Goal: Information Seeking & Learning: Compare options

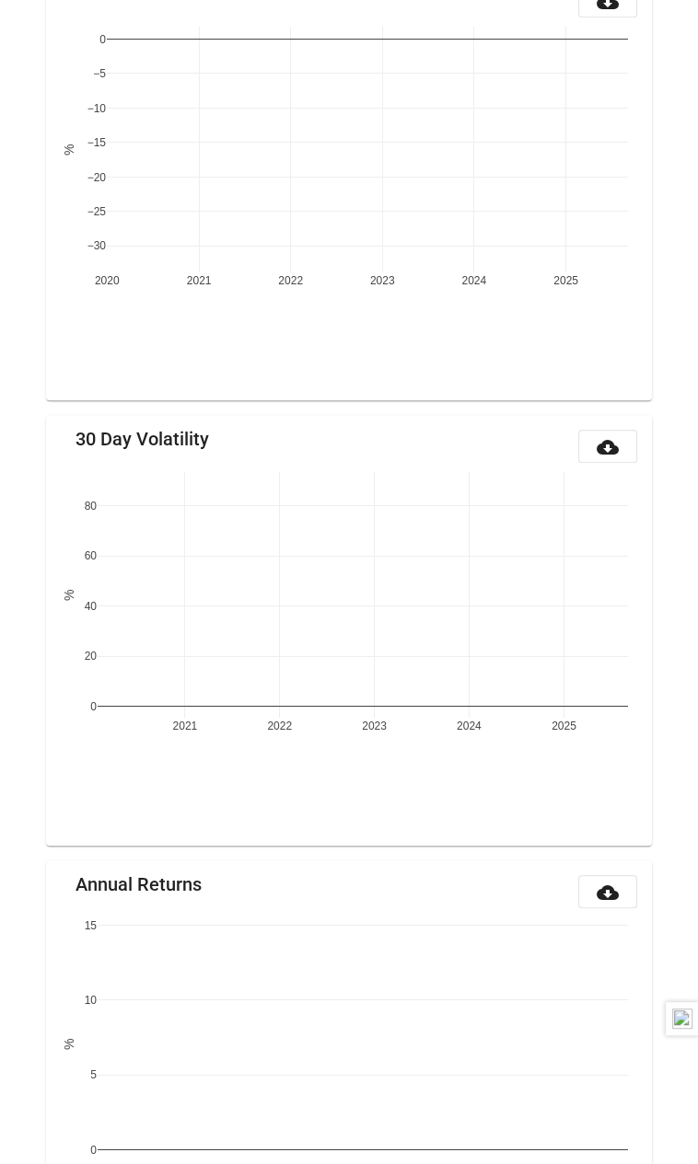
scroll to position [920, 0]
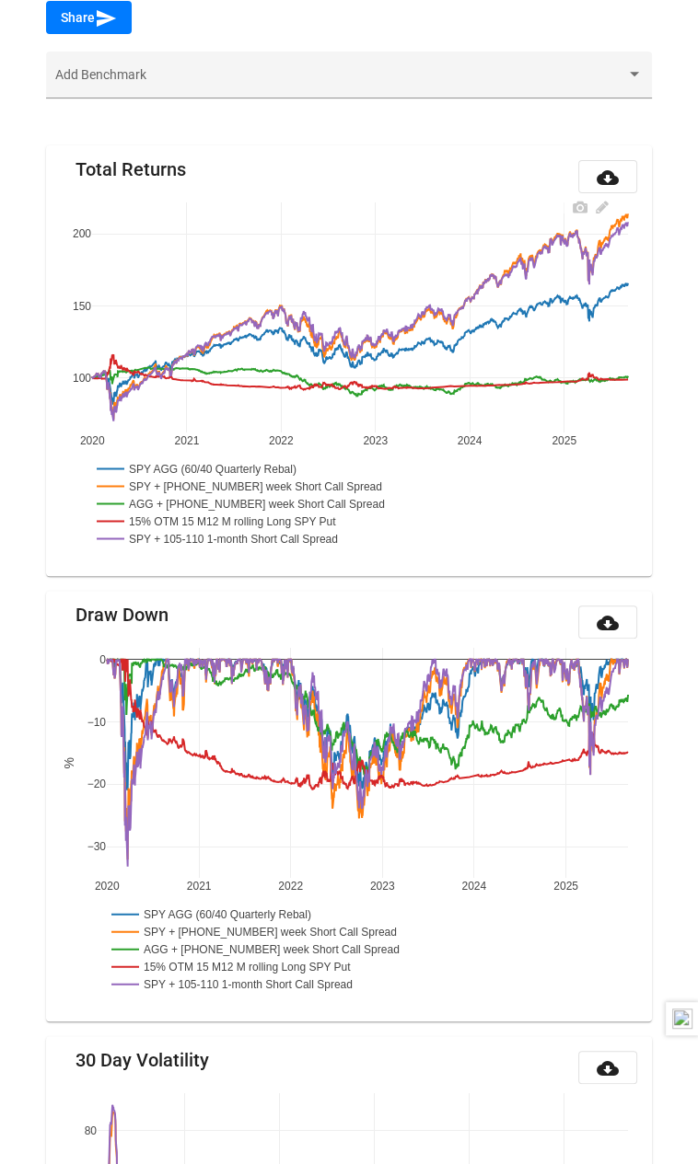
scroll to position [288, 0]
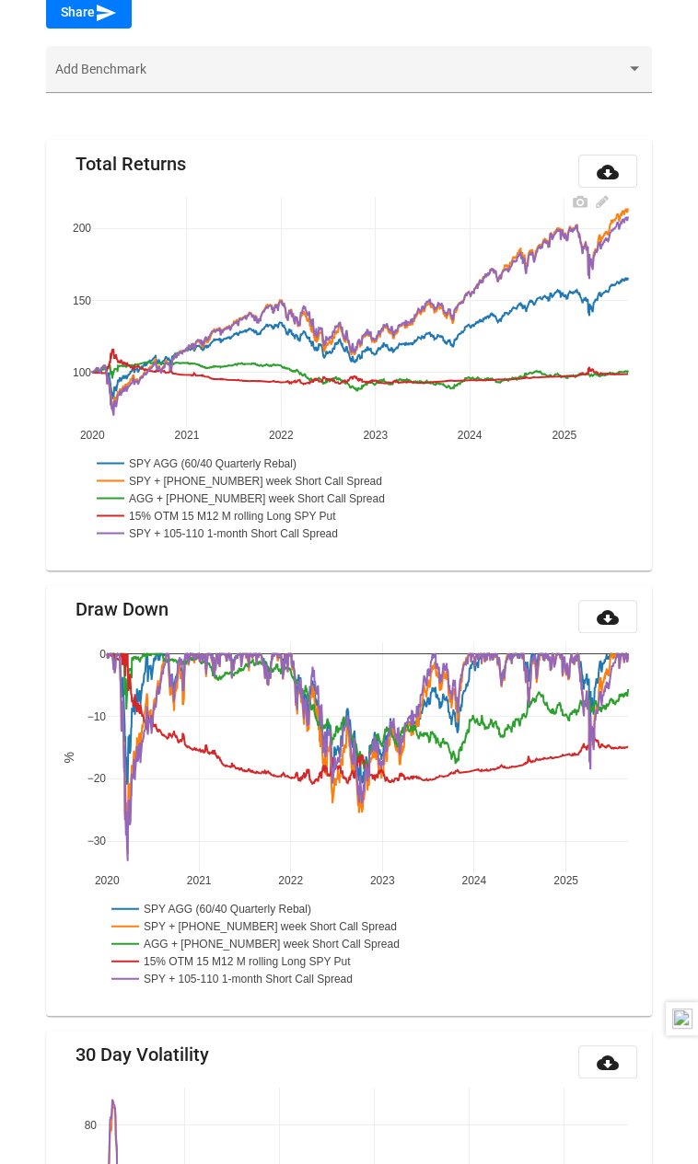
click at [224, 490] on rect at bounding box center [230, 498] width 277 height 17
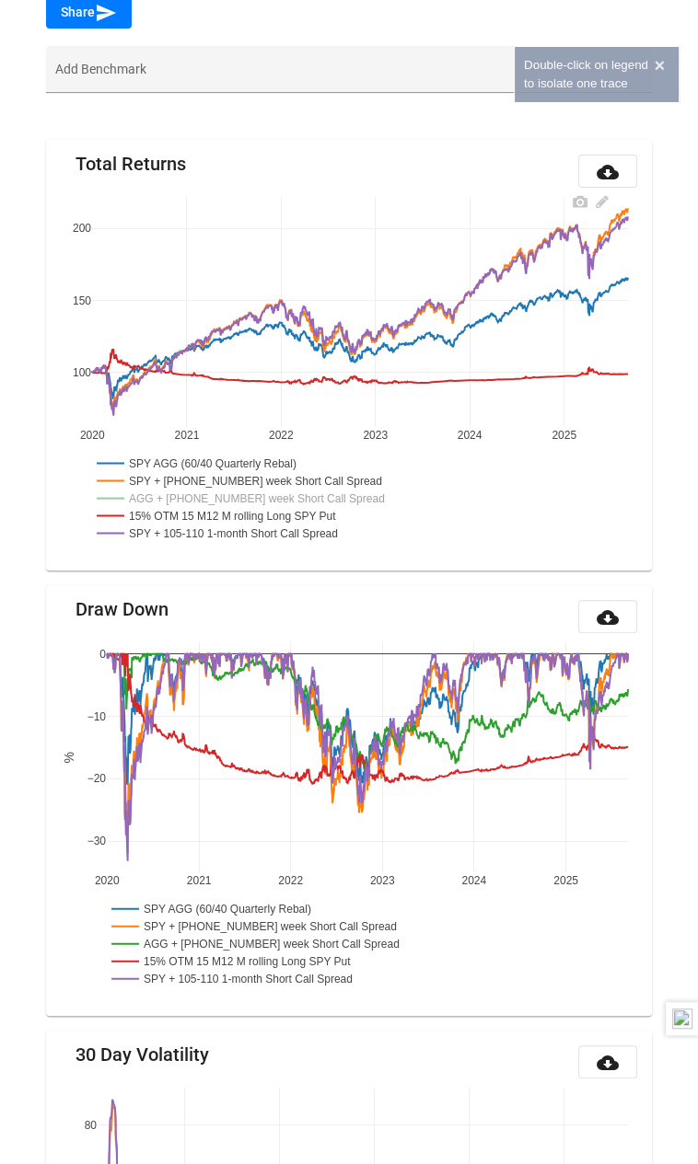
click at [223, 507] on rect at bounding box center [228, 515] width 272 height 17
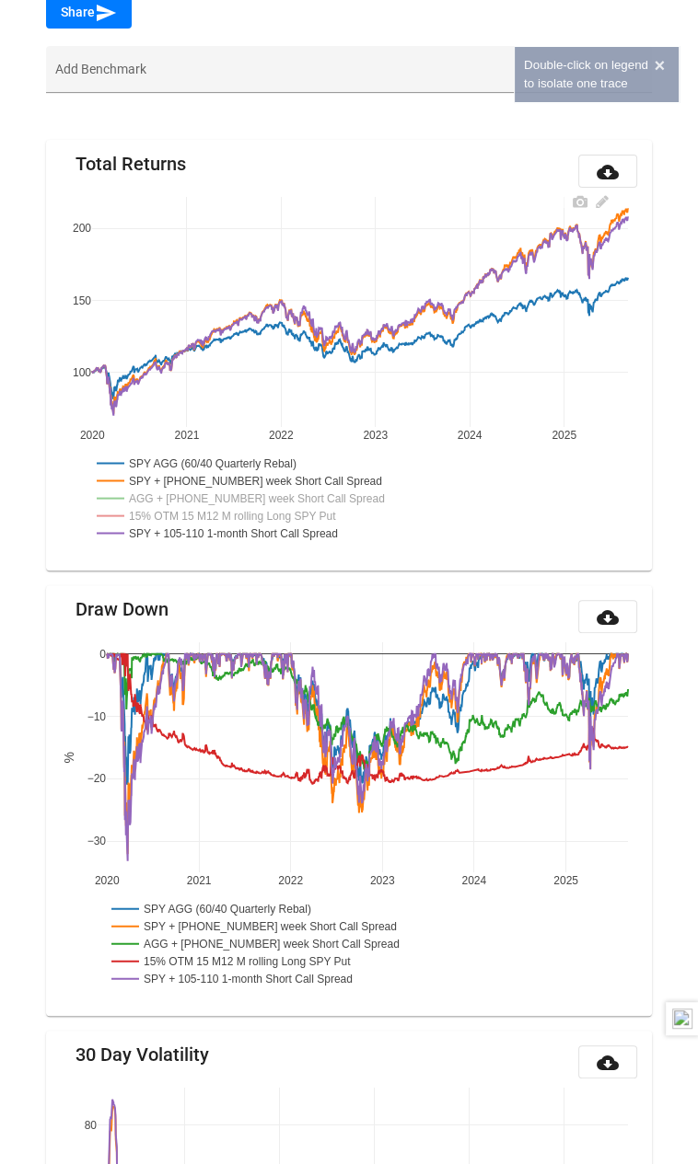
click at [221, 472] on rect at bounding box center [228, 480] width 273 height 17
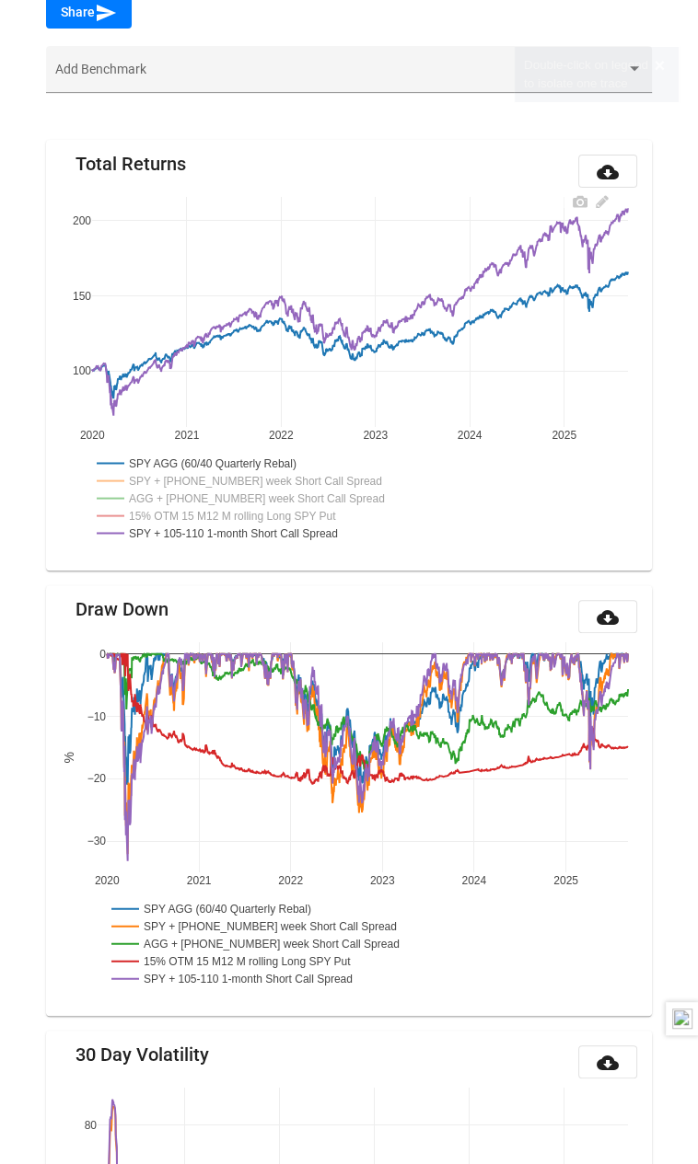
click at [219, 455] on rect at bounding box center [207, 463] width 230 height 17
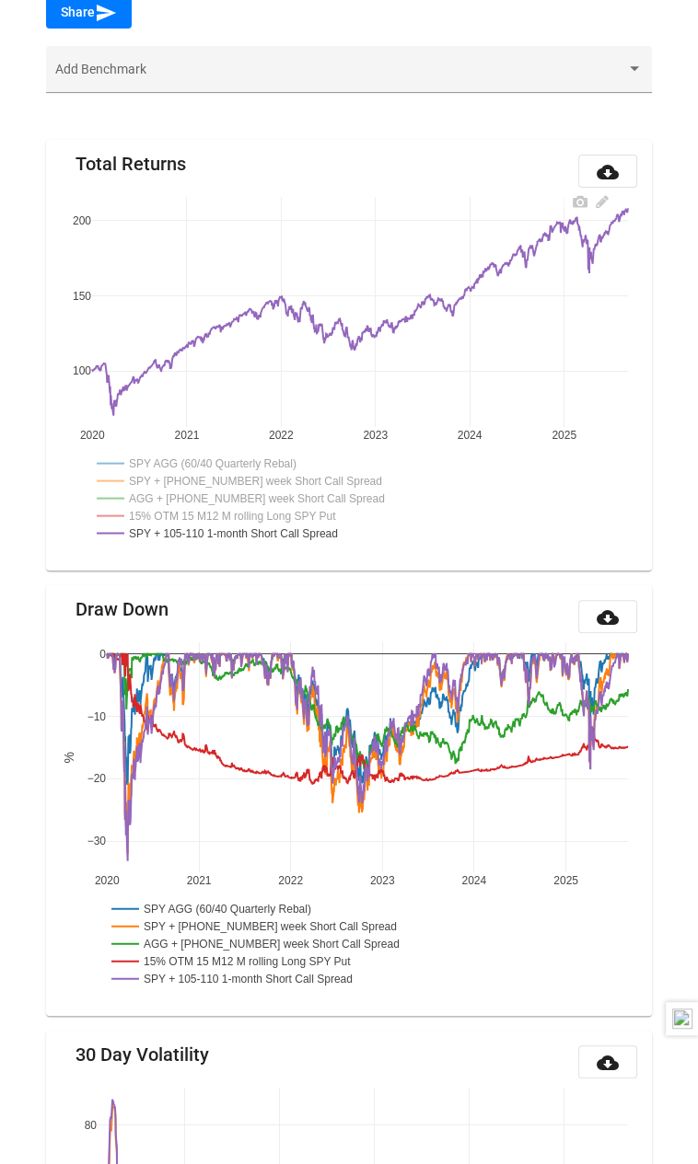
click at [219, 472] on rect at bounding box center [228, 480] width 273 height 17
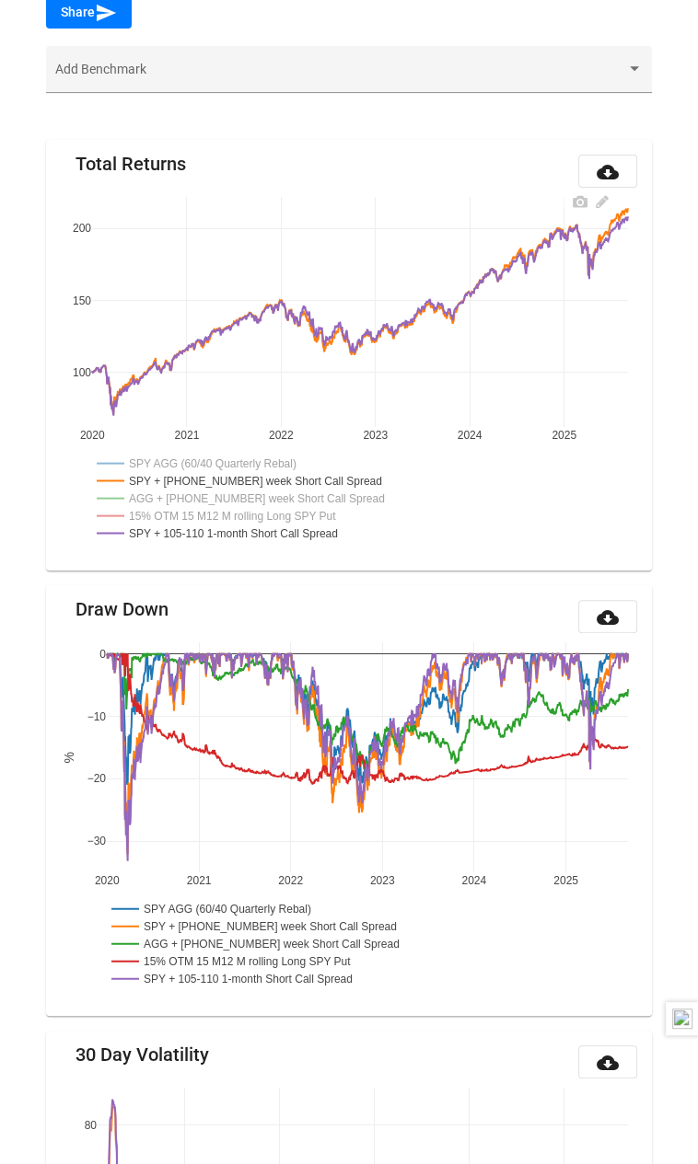
click at [219, 490] on rect at bounding box center [230, 498] width 277 height 17
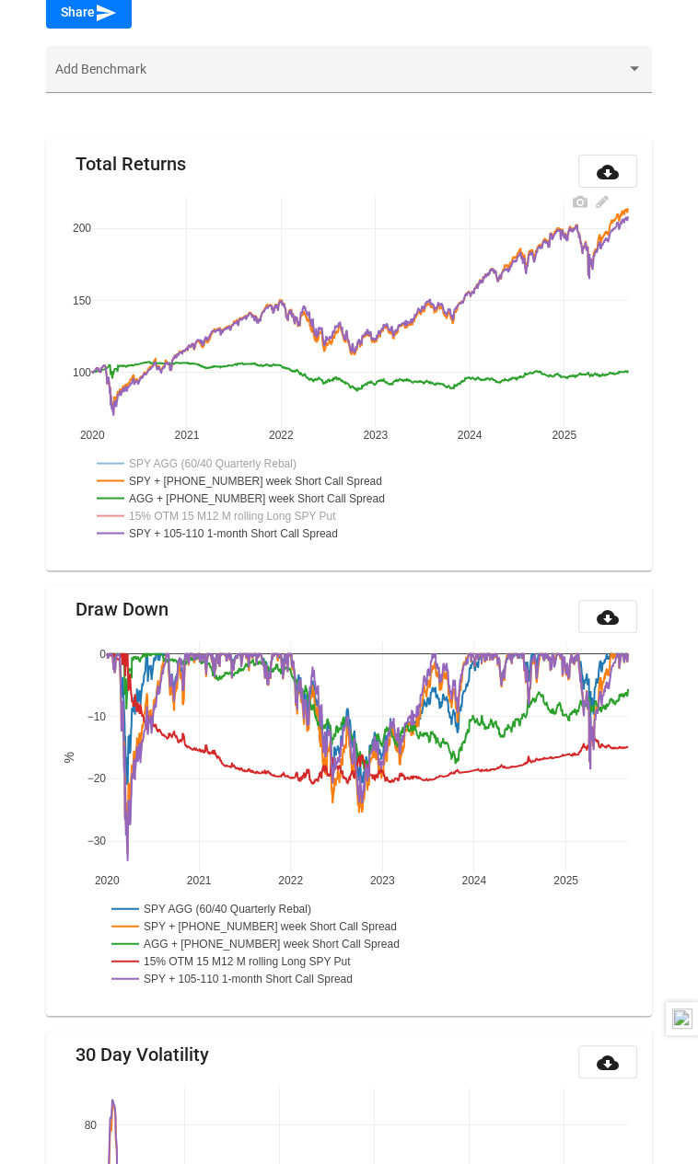
click at [219, 507] on rect at bounding box center [228, 515] width 272 height 17
click at [225, 455] on rect at bounding box center [207, 463] width 230 height 17
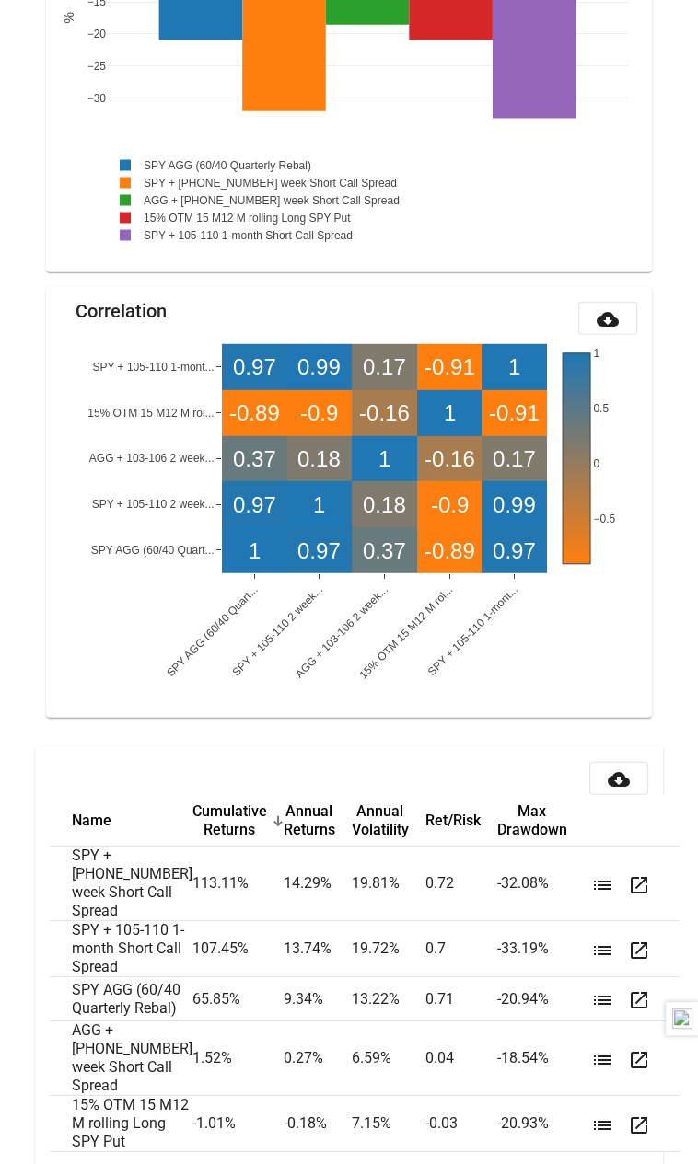
scroll to position [3705, 0]
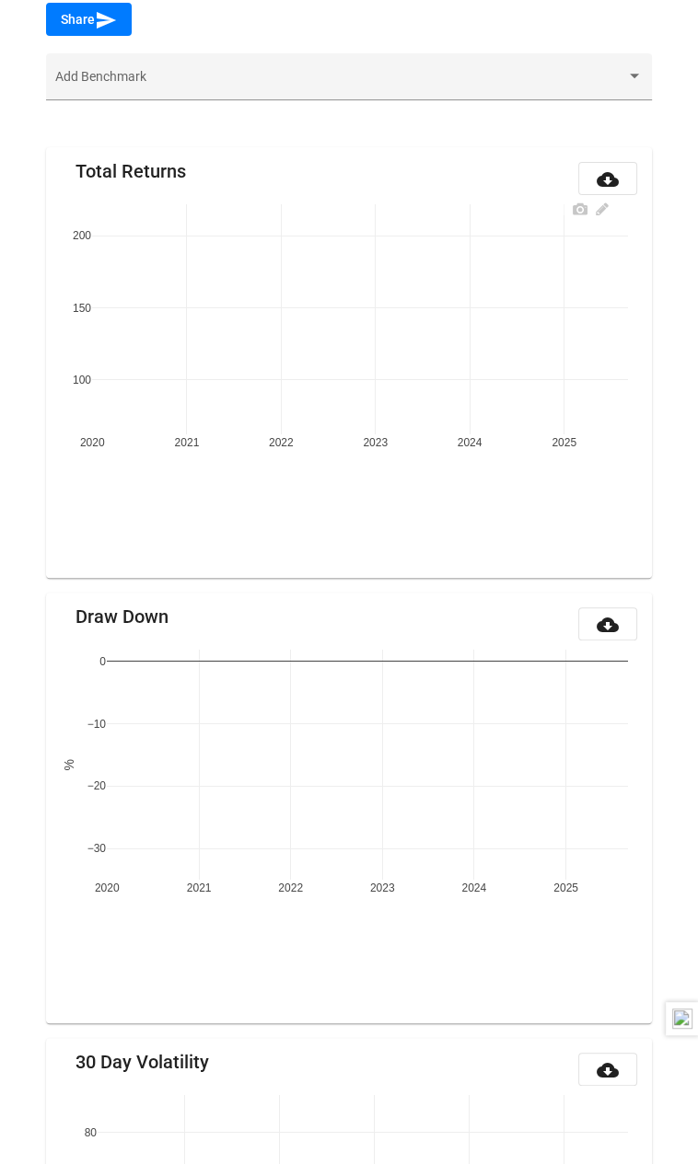
scroll to position [288, 0]
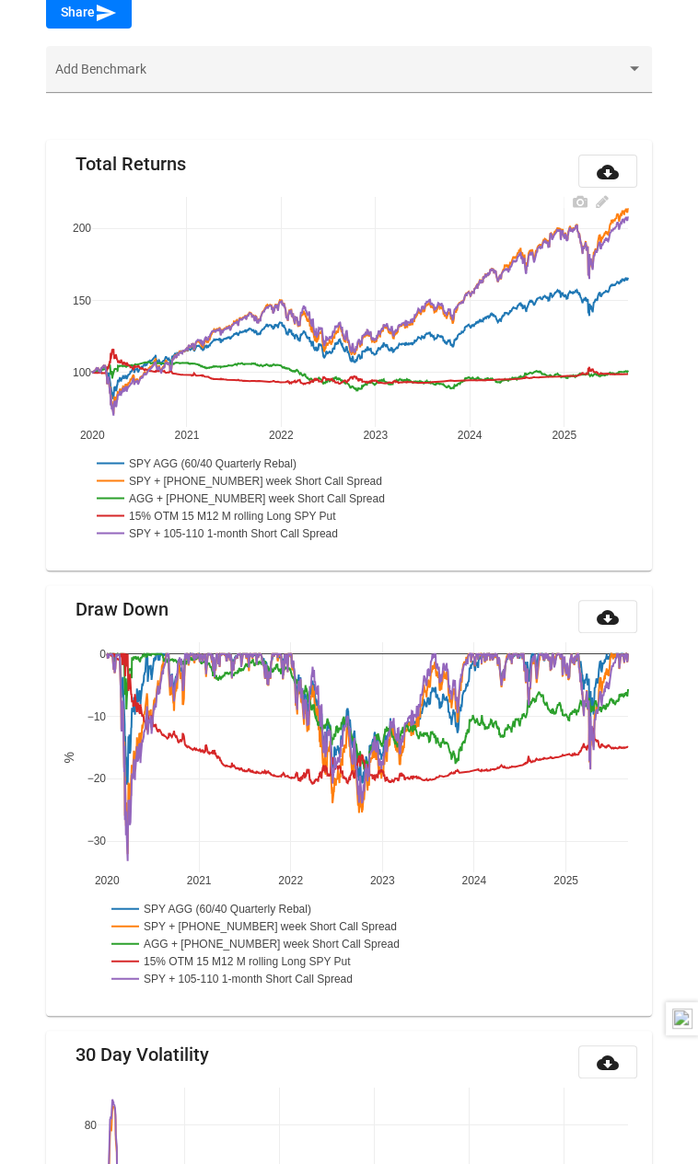
click at [202, 472] on rect at bounding box center [228, 480] width 273 height 17
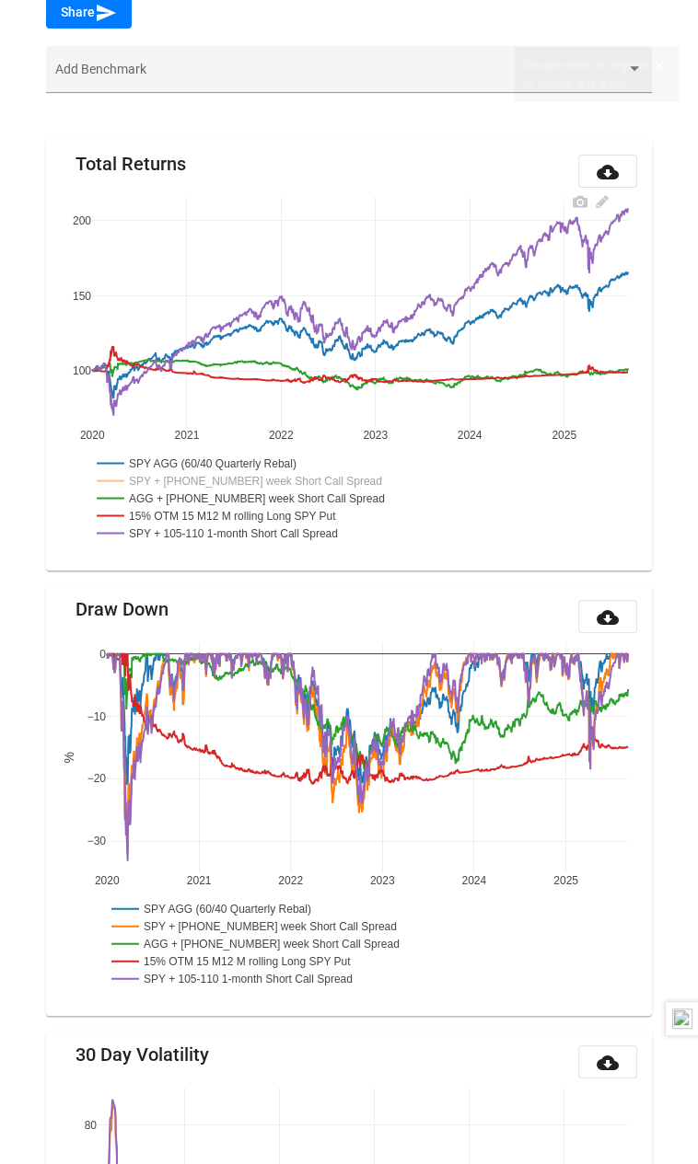
click at [202, 490] on rect at bounding box center [230, 498] width 277 height 17
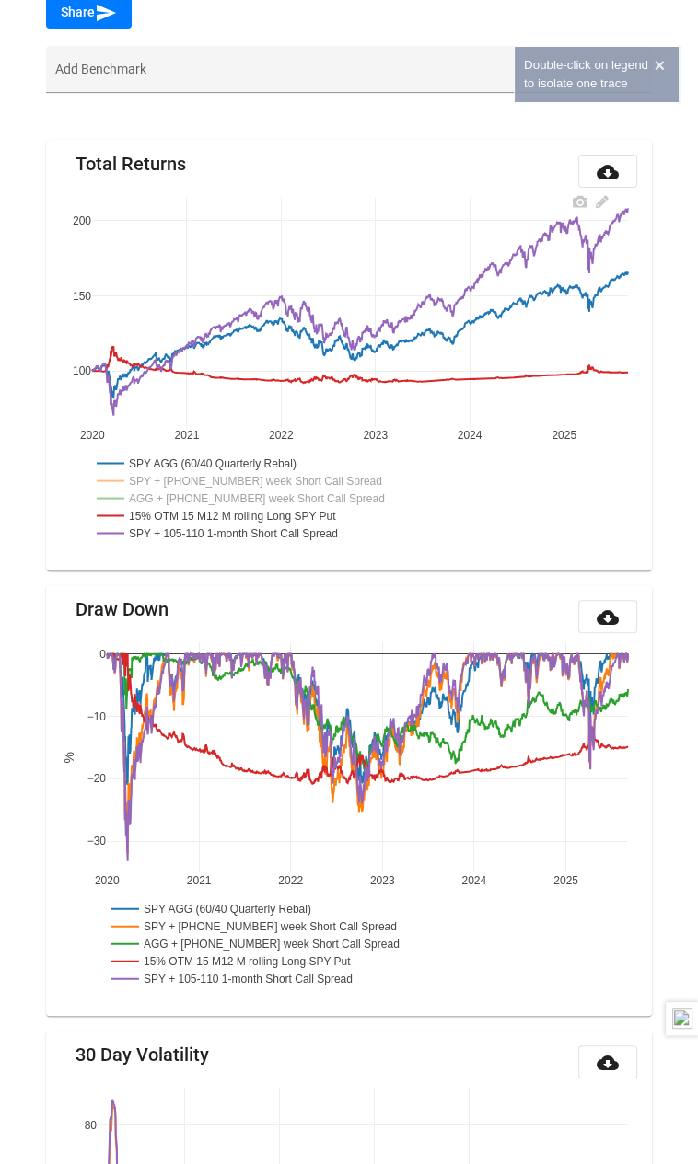
click at [204, 507] on rect at bounding box center [228, 515] width 272 height 17
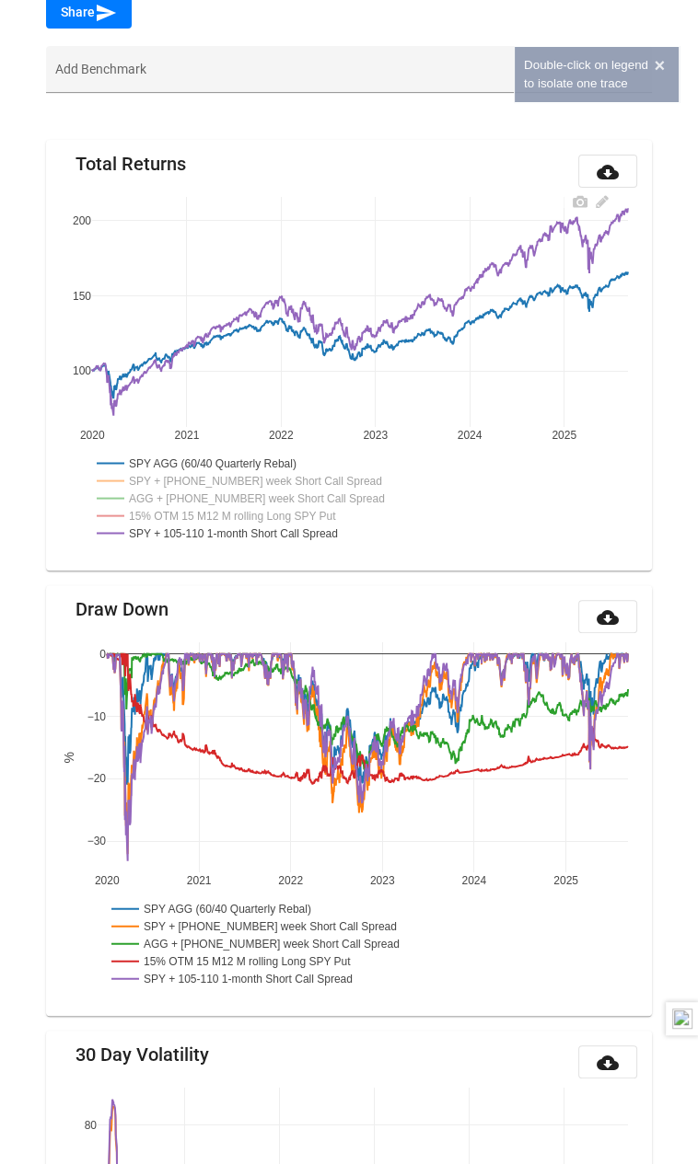
click at [208, 525] on rect at bounding box center [234, 533] width 285 height 17
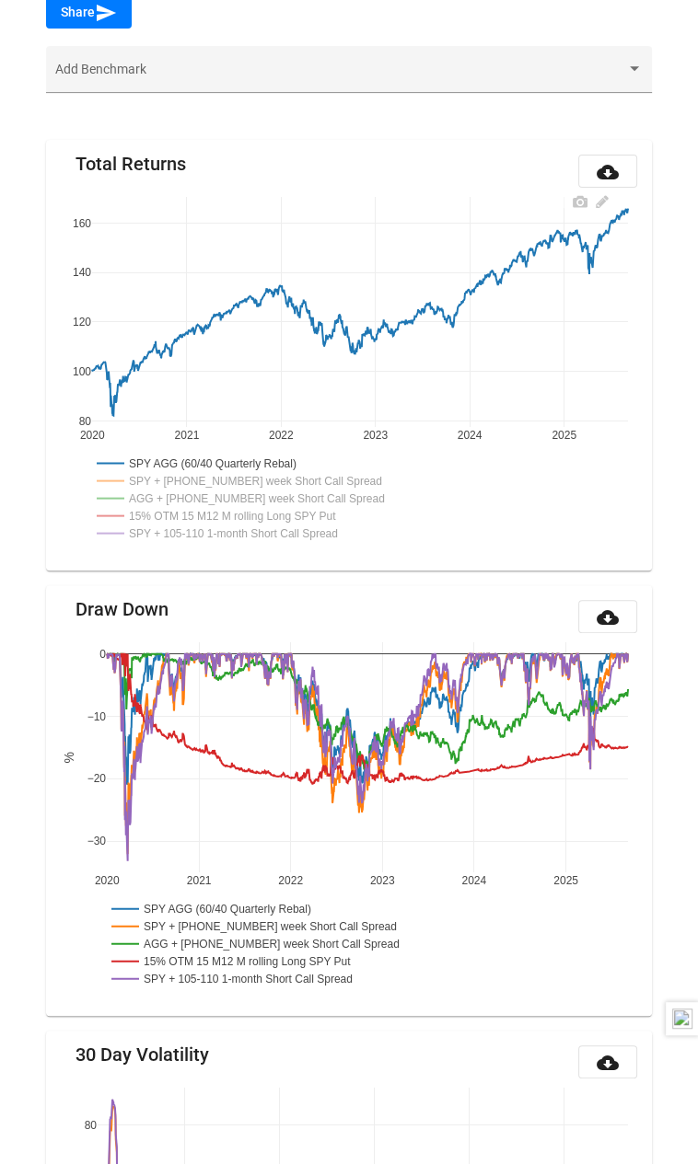
click at [208, 472] on rect at bounding box center [228, 480] width 273 height 17
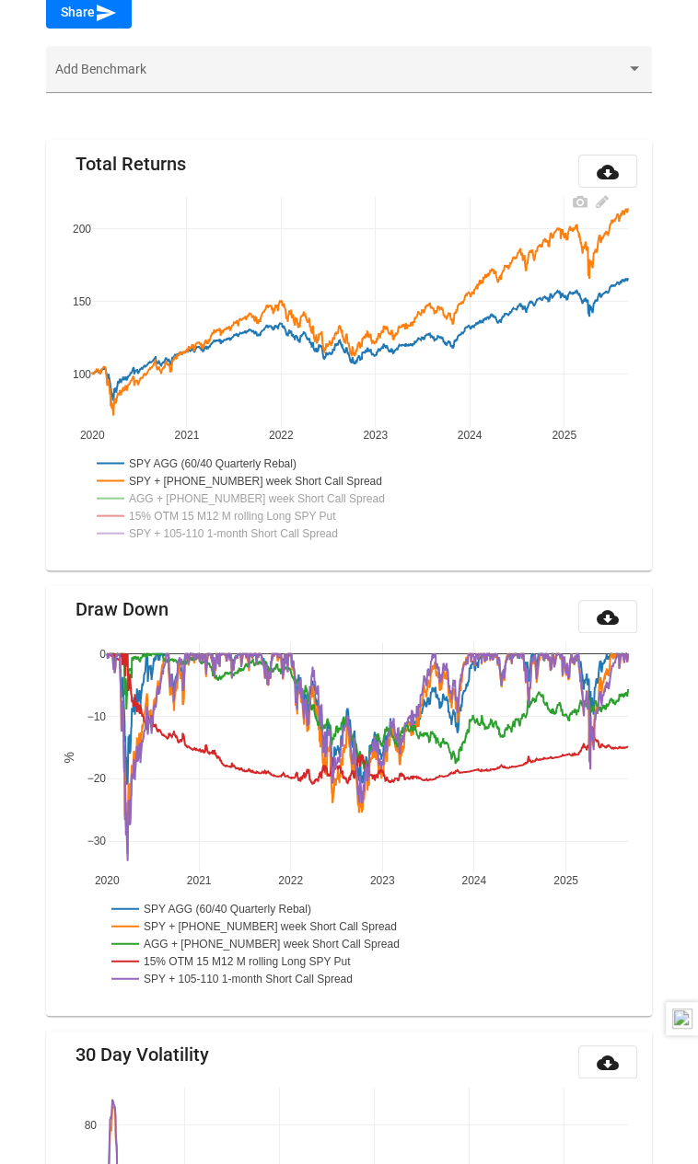
click at [208, 490] on rect at bounding box center [230, 498] width 277 height 17
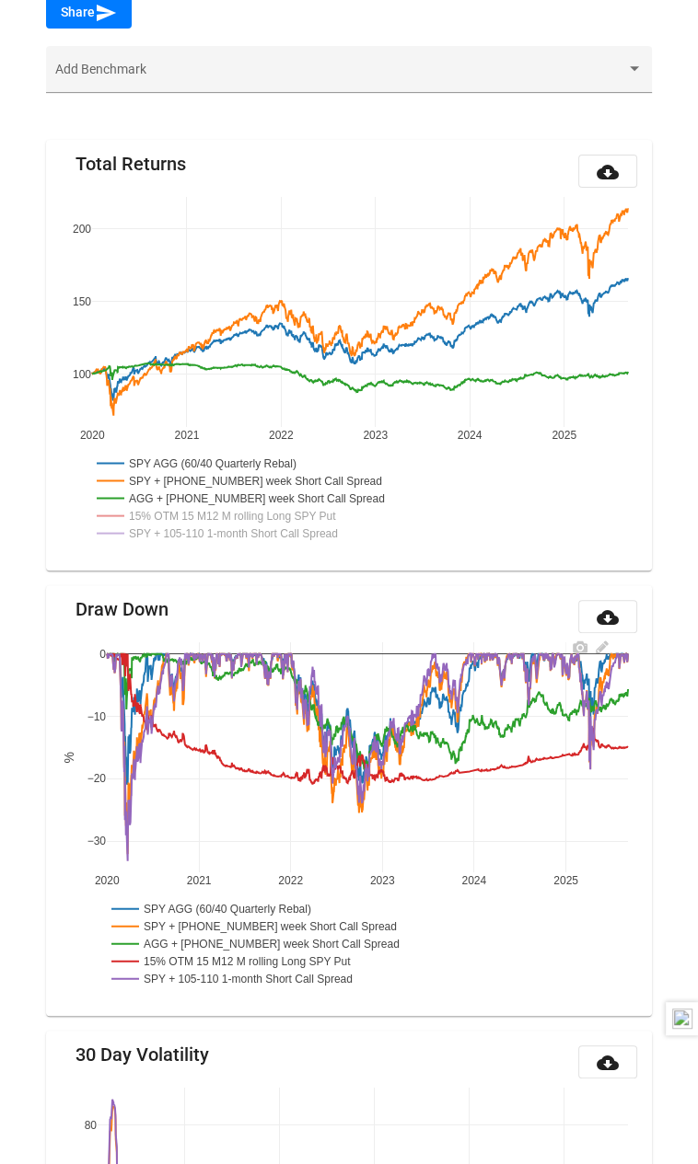
click at [170, 900] on rect at bounding box center [222, 908] width 230 height 17
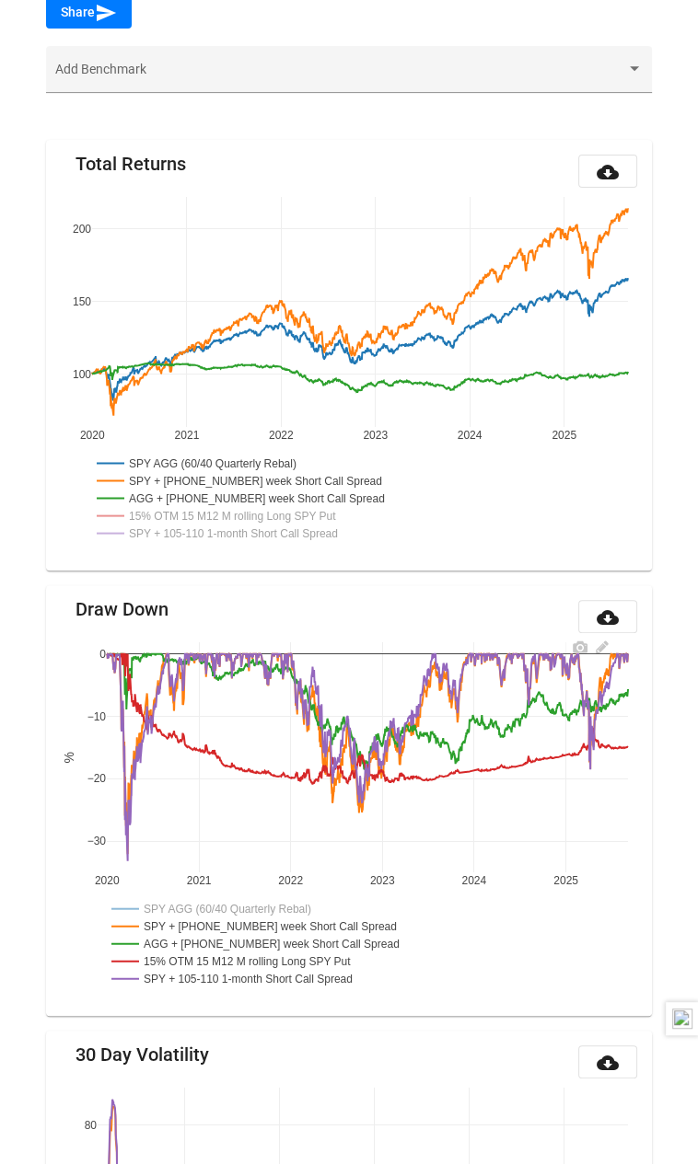
click at [168, 918] on rect at bounding box center [243, 926] width 273 height 17
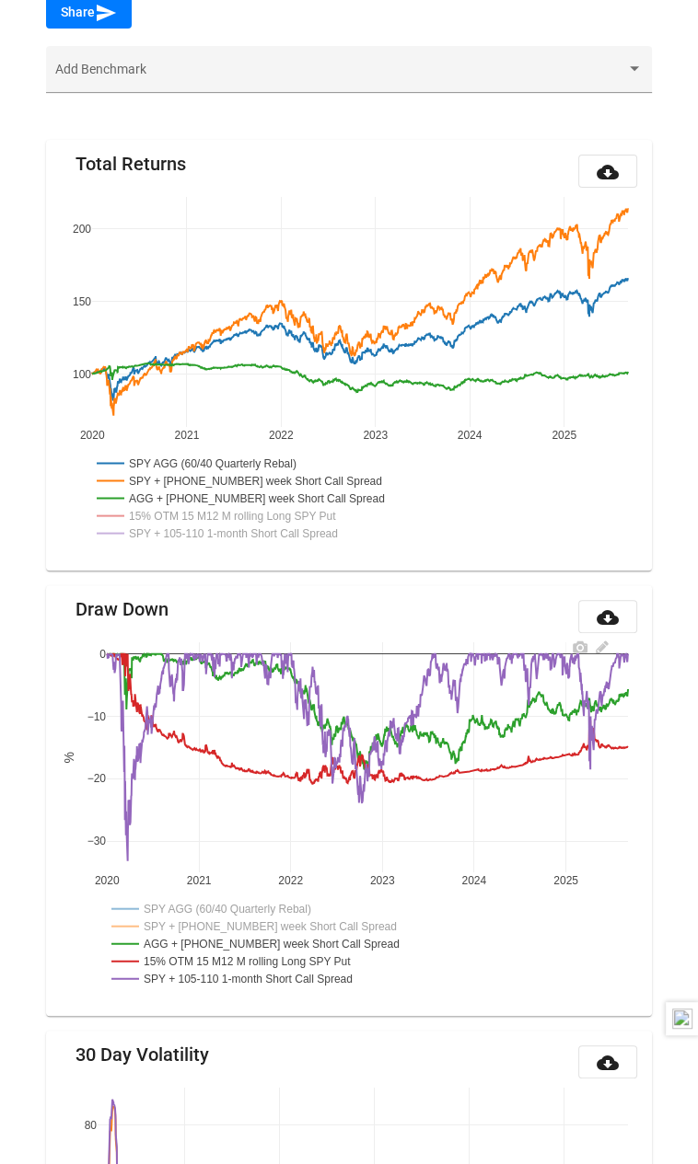
click at [169, 935] on rect at bounding box center [245, 943] width 277 height 17
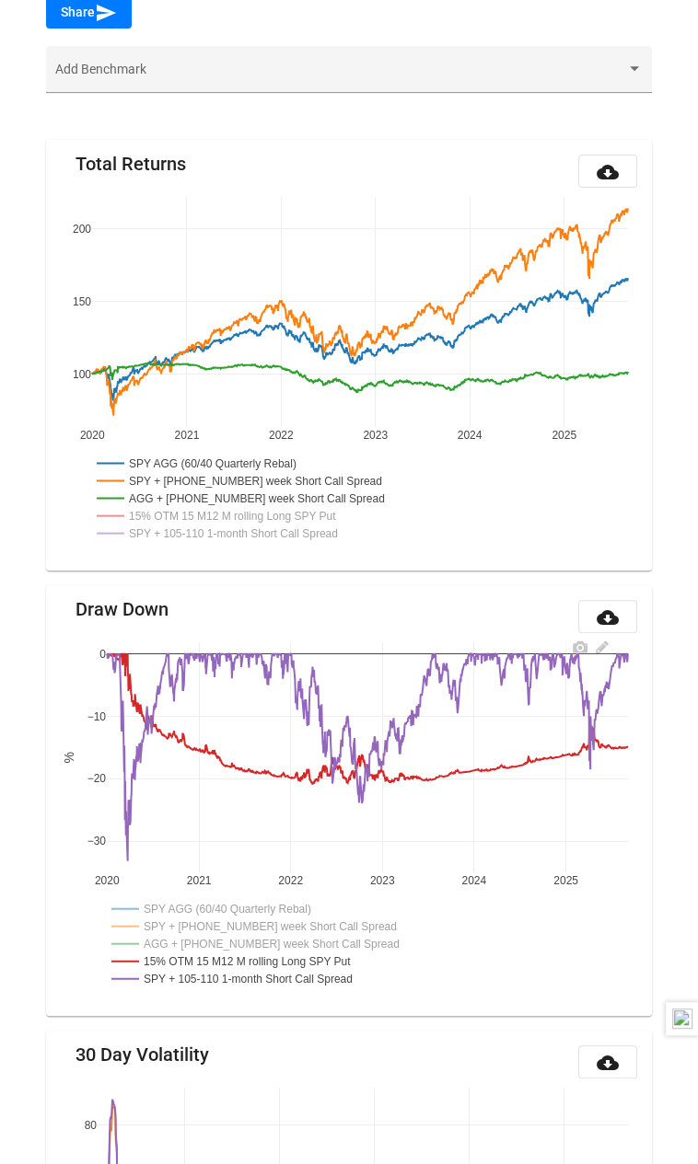
click at [169, 970] on rect at bounding box center [249, 978] width 285 height 17
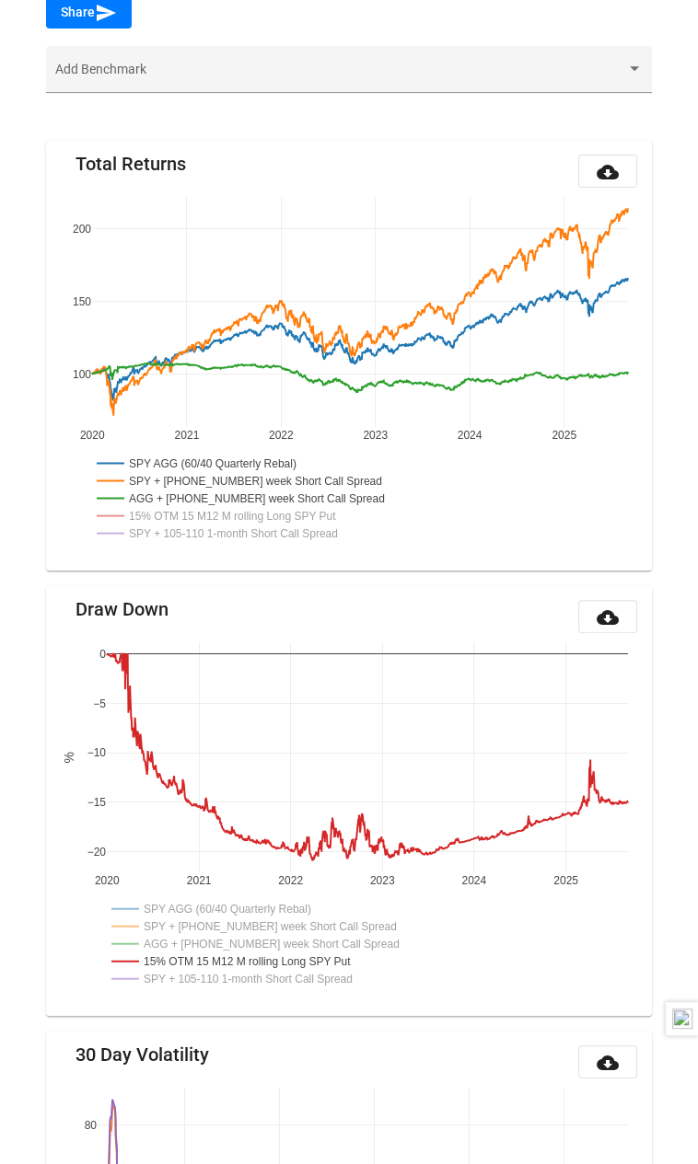
scroll to position [0, 0]
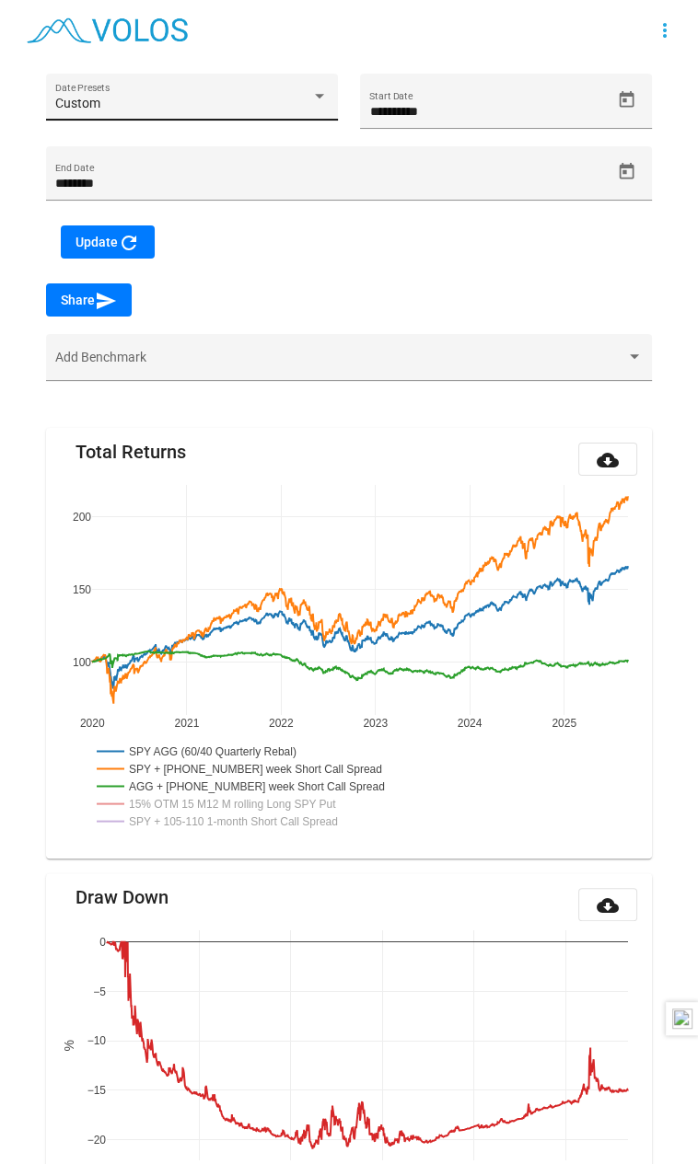
click at [258, 90] on div "Custom Date Presets" at bounding box center [191, 103] width 272 height 38
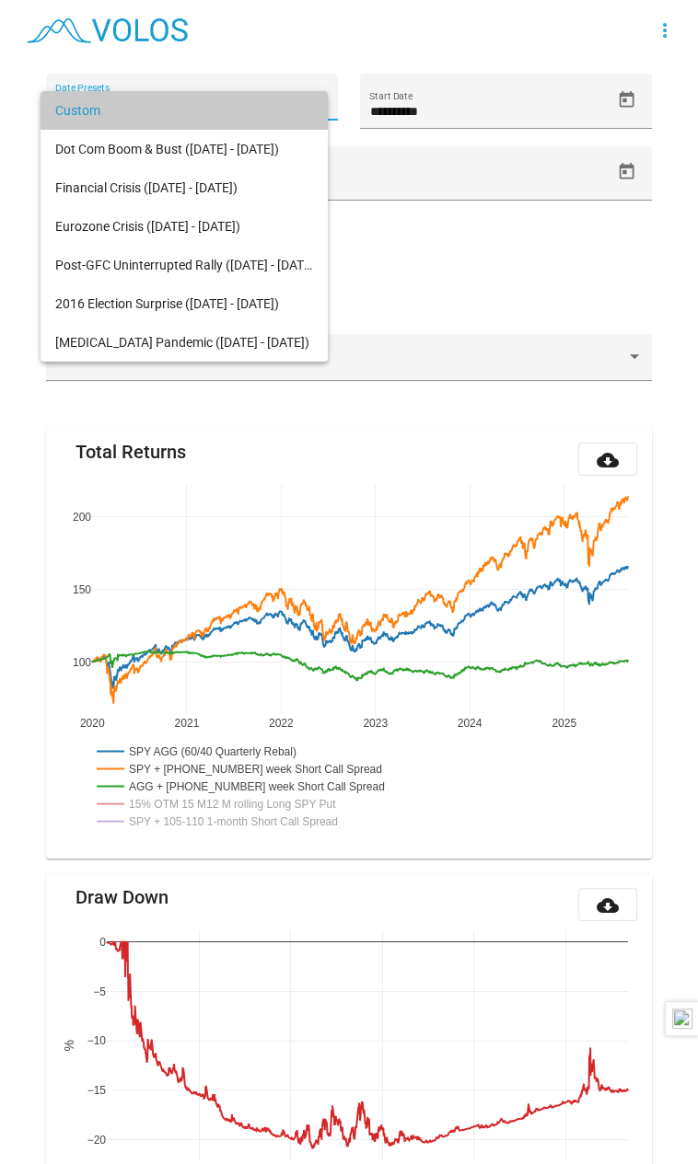
click at [268, 97] on span "Custom" at bounding box center [184, 110] width 258 height 39
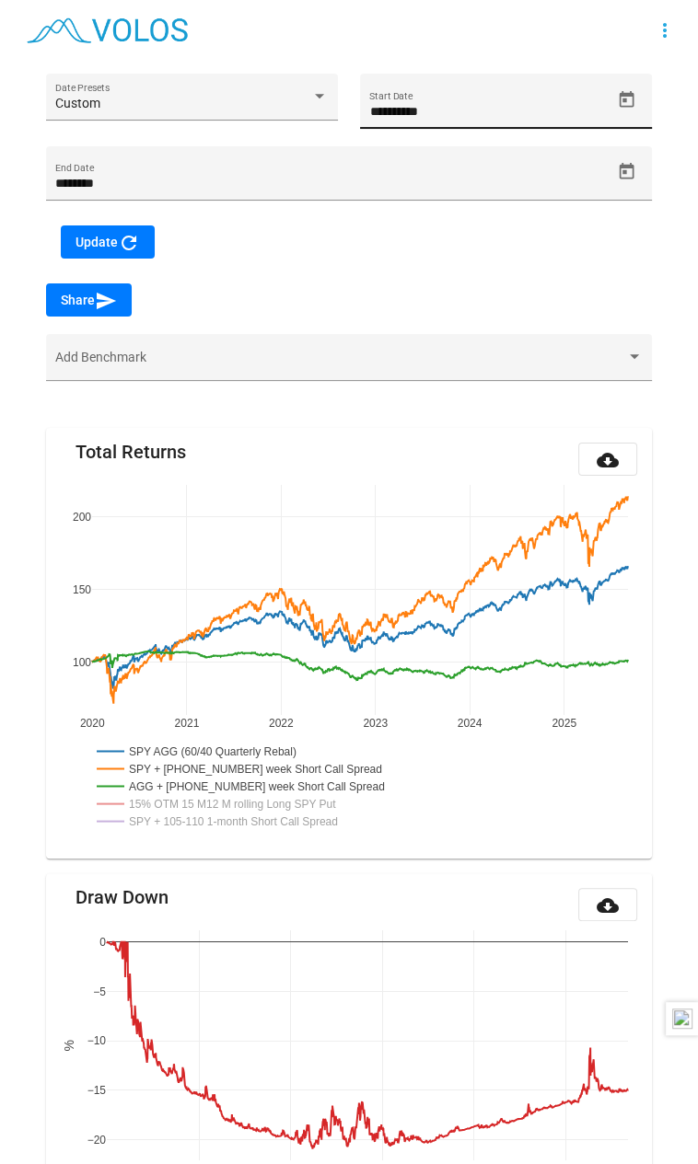
click at [381, 100] on div "**********" at bounding box center [489, 110] width 240 height 38
click at [383, 106] on div "**********" at bounding box center [489, 110] width 240 height 38
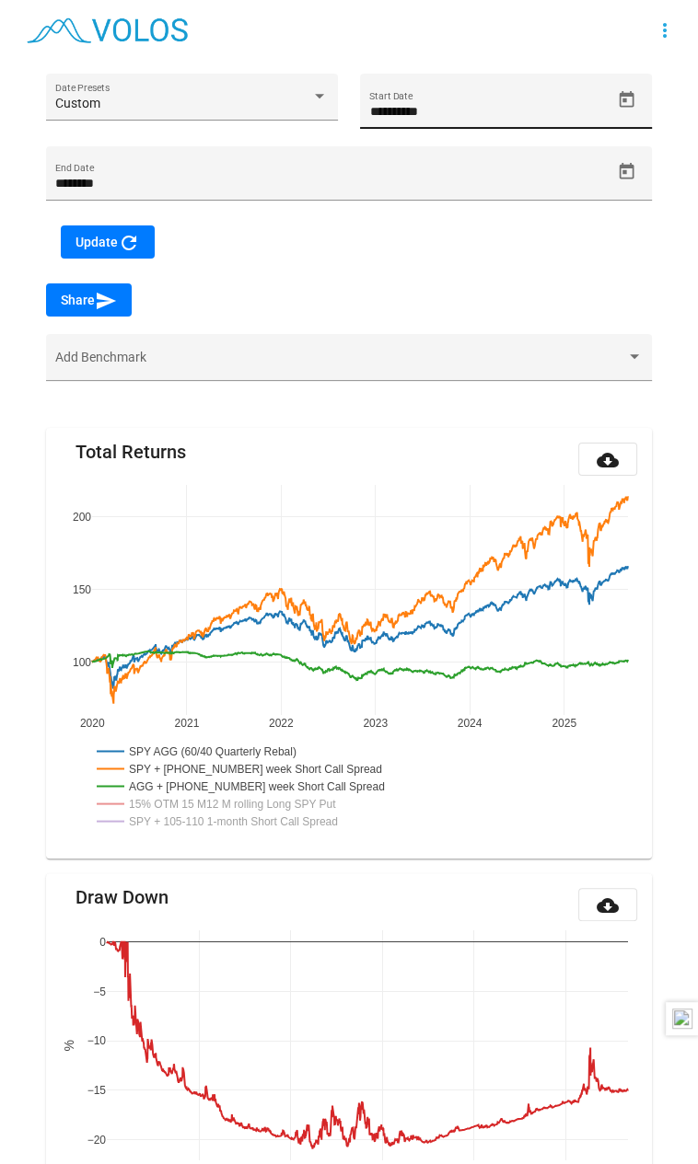
click at [383, 106] on div "**********" at bounding box center [489, 110] width 240 height 38
drag, startPoint x: 383, startPoint y: 106, endPoint x: 286, endPoint y: 113, distance: 96.9
click at [286, 113] on div "**********" at bounding box center [349, 146] width 628 height 145
drag, startPoint x: 385, startPoint y: 118, endPoint x: 270, endPoint y: 117, distance: 115.1
click at [270, 117] on div "**********" at bounding box center [349, 146] width 628 height 145
